Goal: Transaction & Acquisition: Purchase product/service

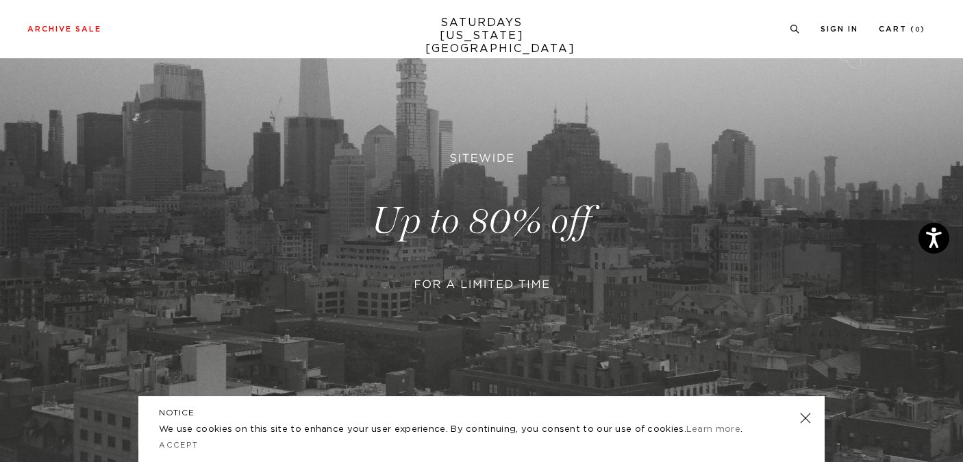
scroll to position [180, 0]
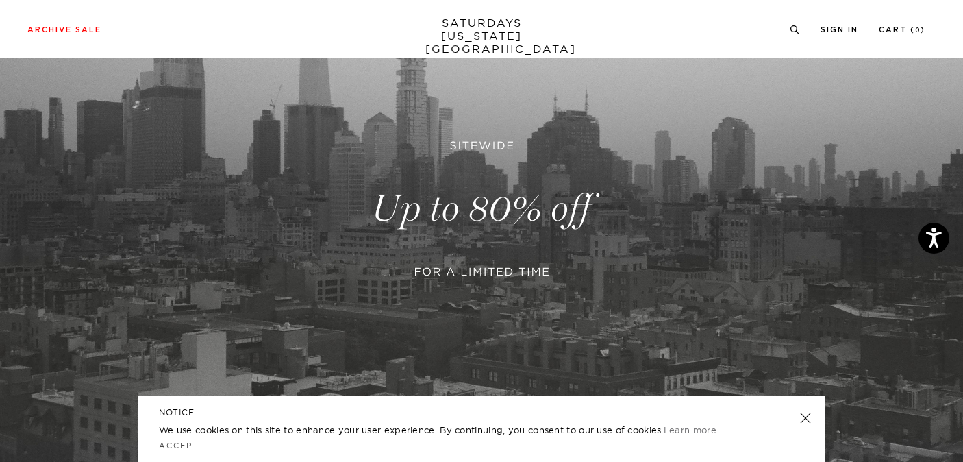
click at [510, 249] on link at bounding box center [481, 209] width 963 height 590
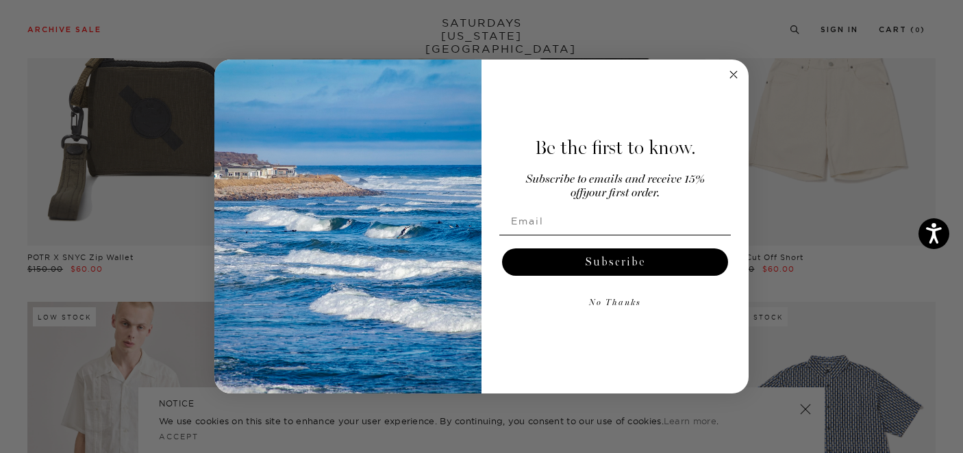
scroll to position [1522, 0]
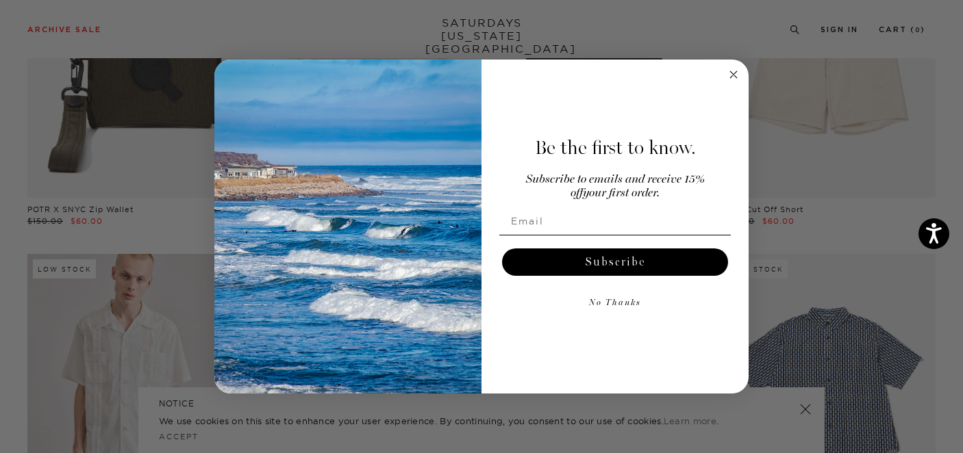
click at [730, 75] on circle "Close dialog" at bounding box center [734, 75] width 16 height 16
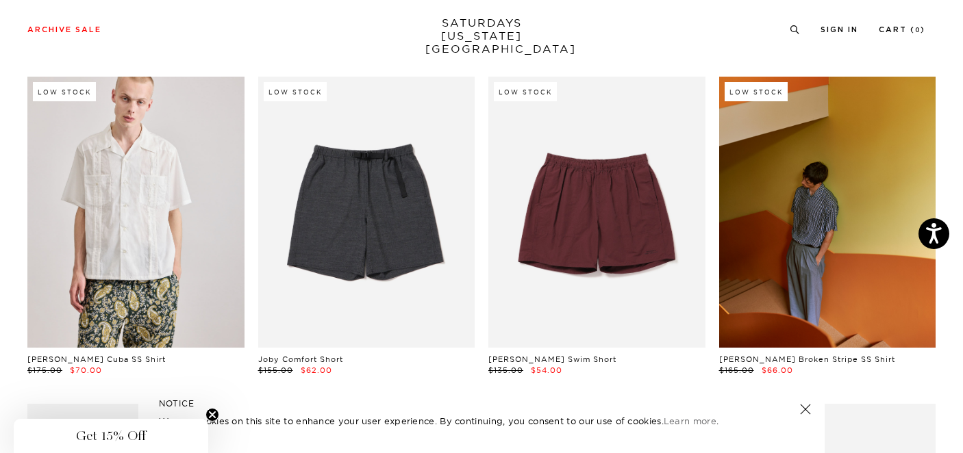
scroll to position [1700, 0]
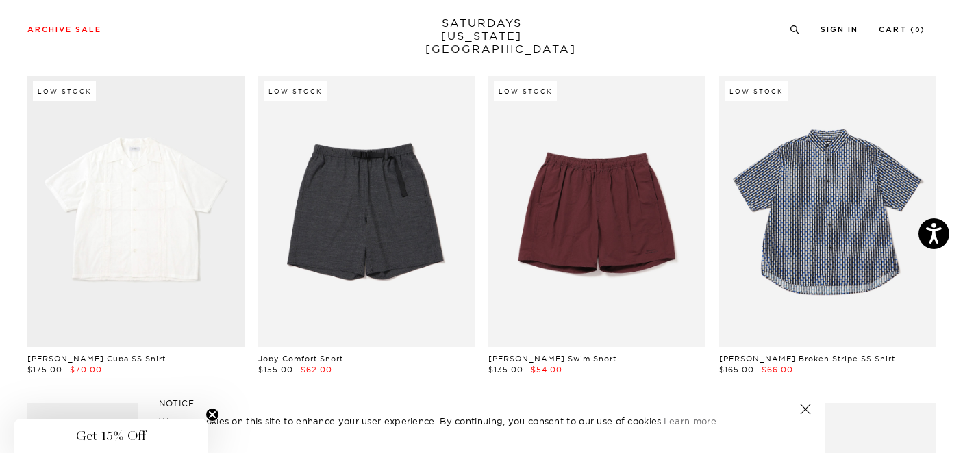
click at [168, 192] on link at bounding box center [135, 211] width 217 height 271
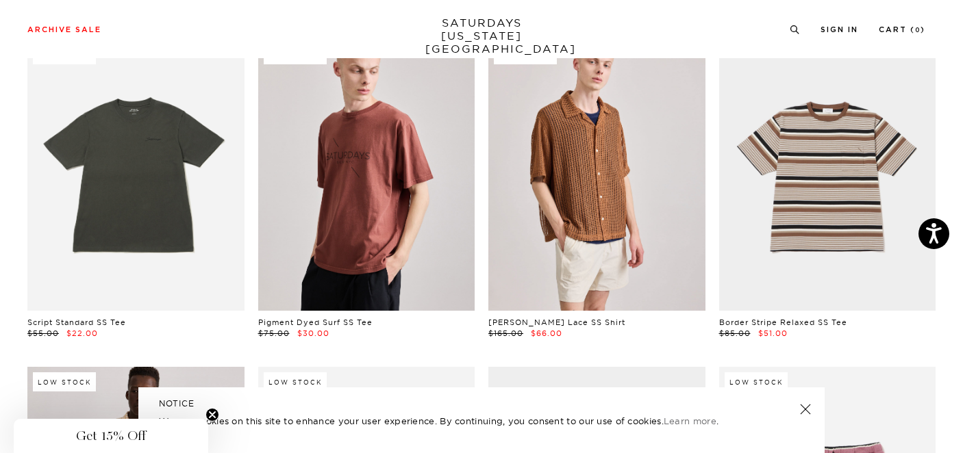
scroll to position [2721, 0]
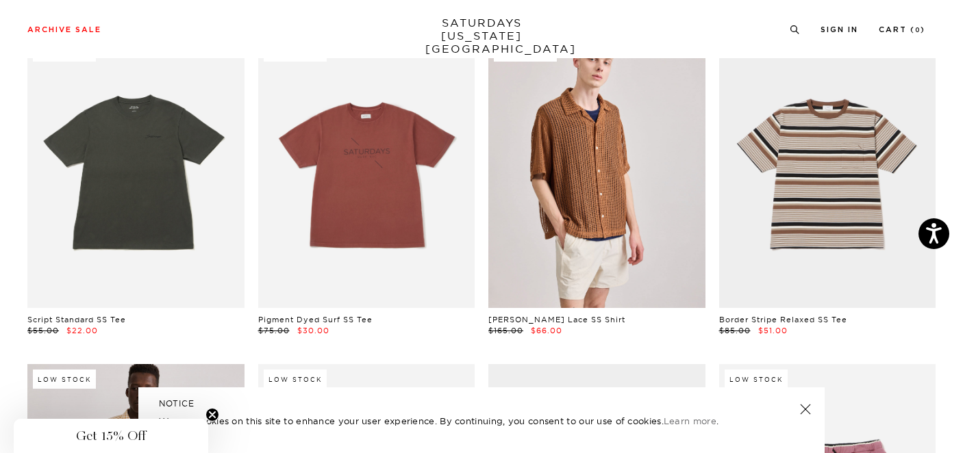
click at [807, 406] on link at bounding box center [805, 409] width 19 height 19
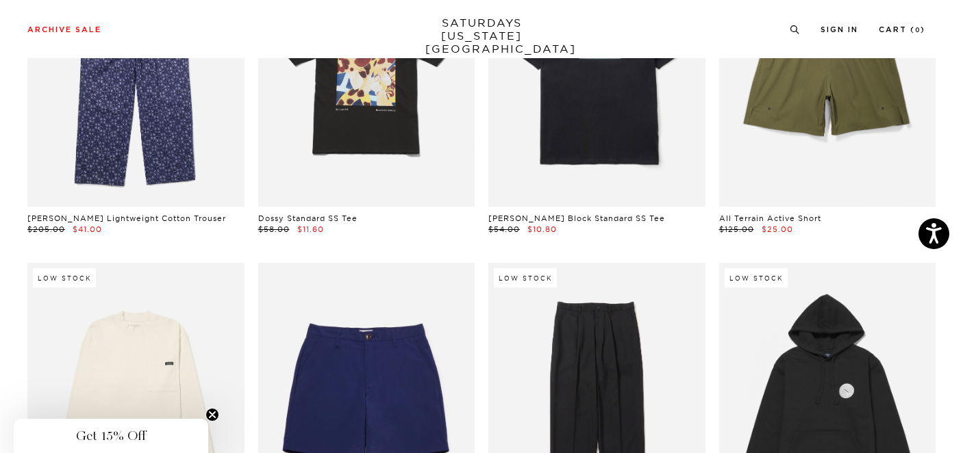
scroll to position [5688, 0]
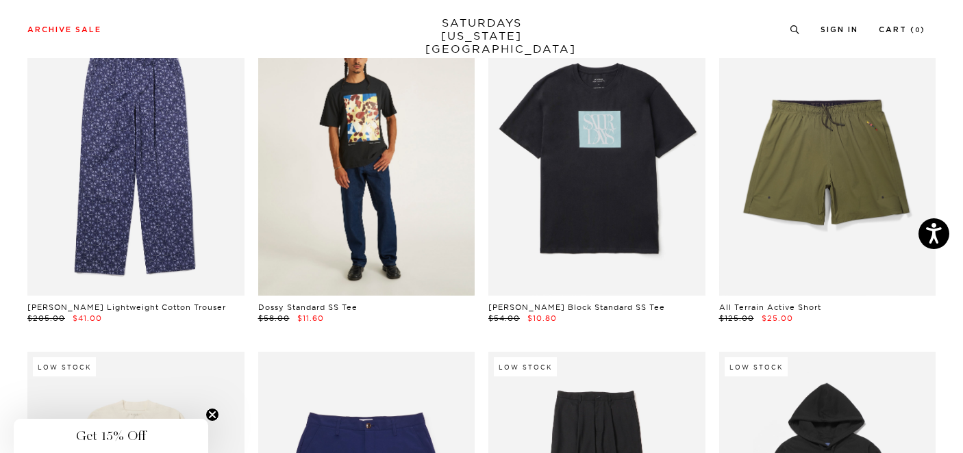
click at [451, 216] on link at bounding box center [366, 160] width 217 height 271
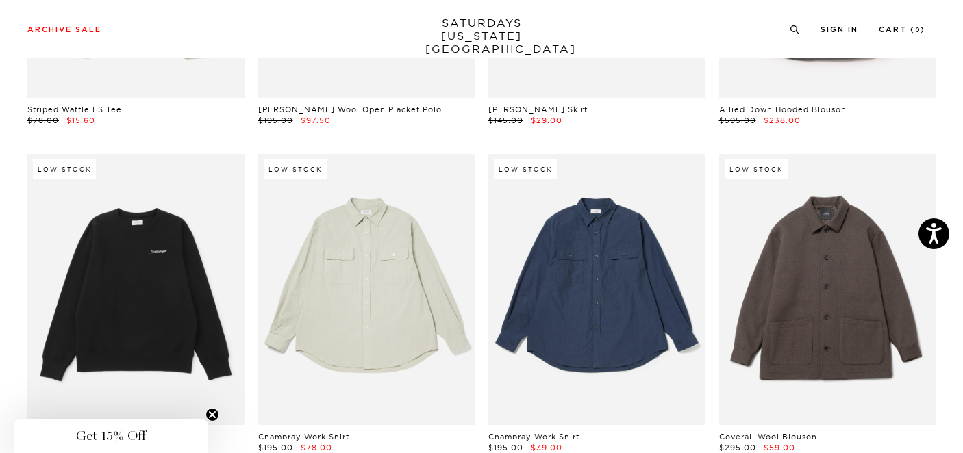
scroll to position [20340, 0]
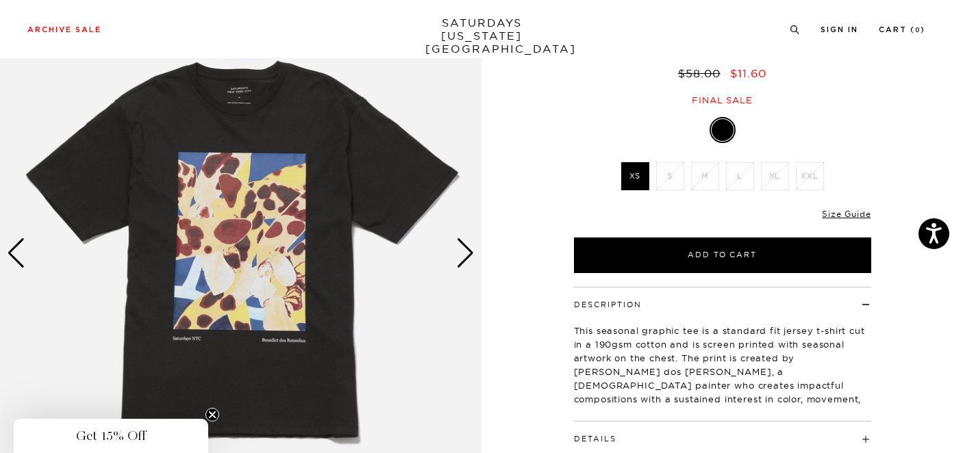
scroll to position [122, 0]
